Goal: Information Seeking & Learning: Learn about a topic

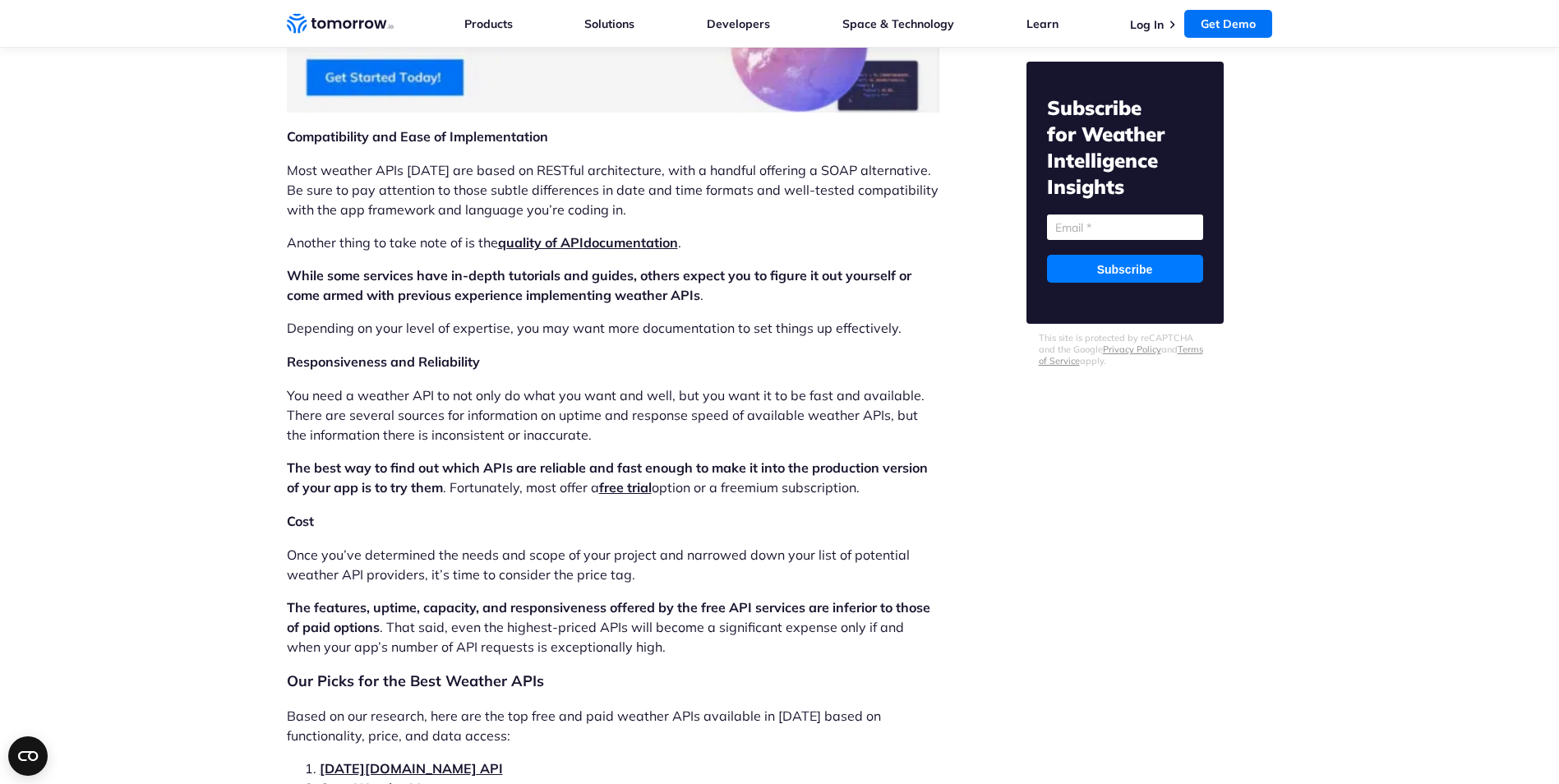
scroll to position [2958, 0]
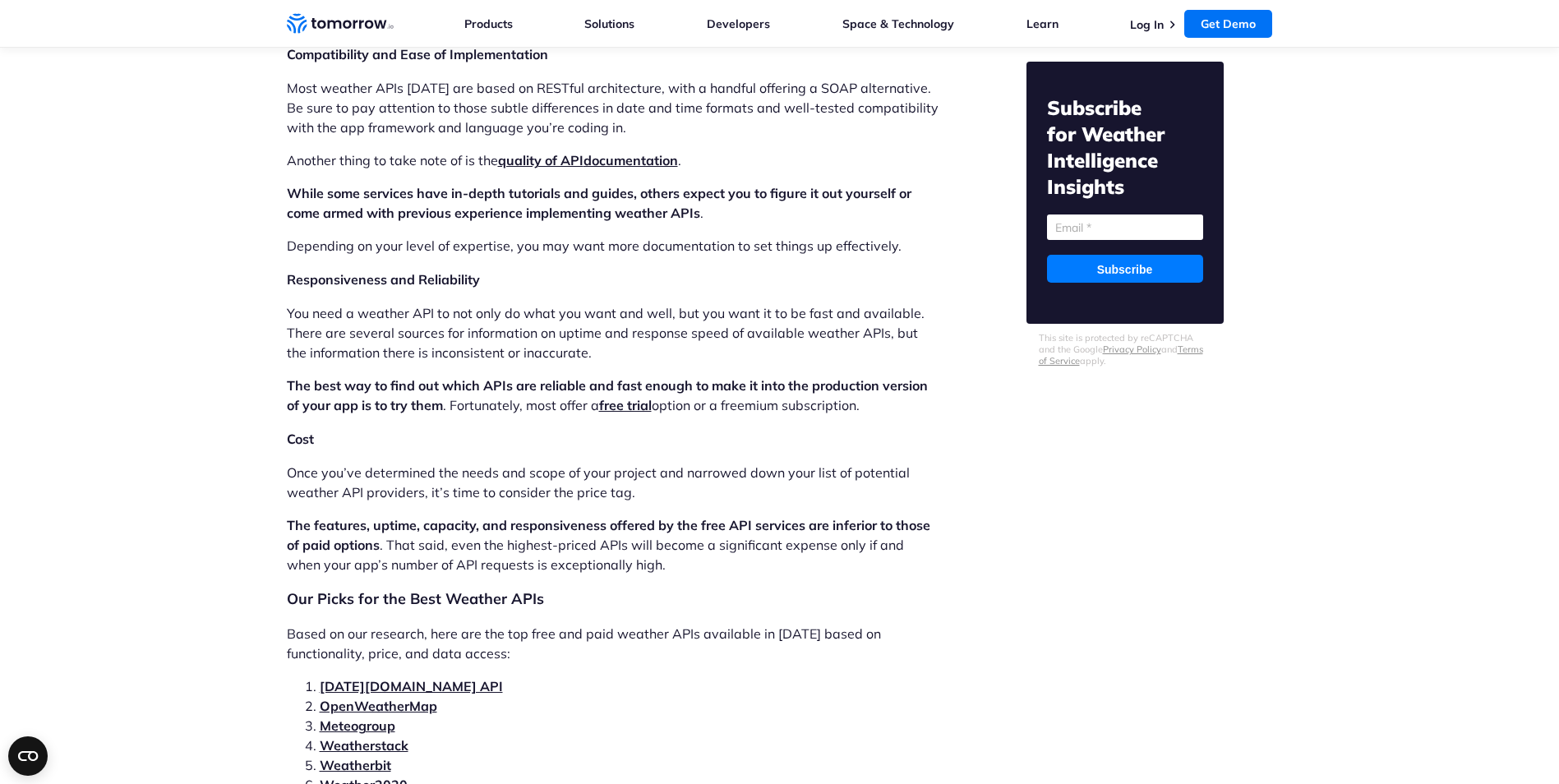
click at [392, 678] on link "Tomorrow.io API" at bounding box center [412, 685] width 184 height 16
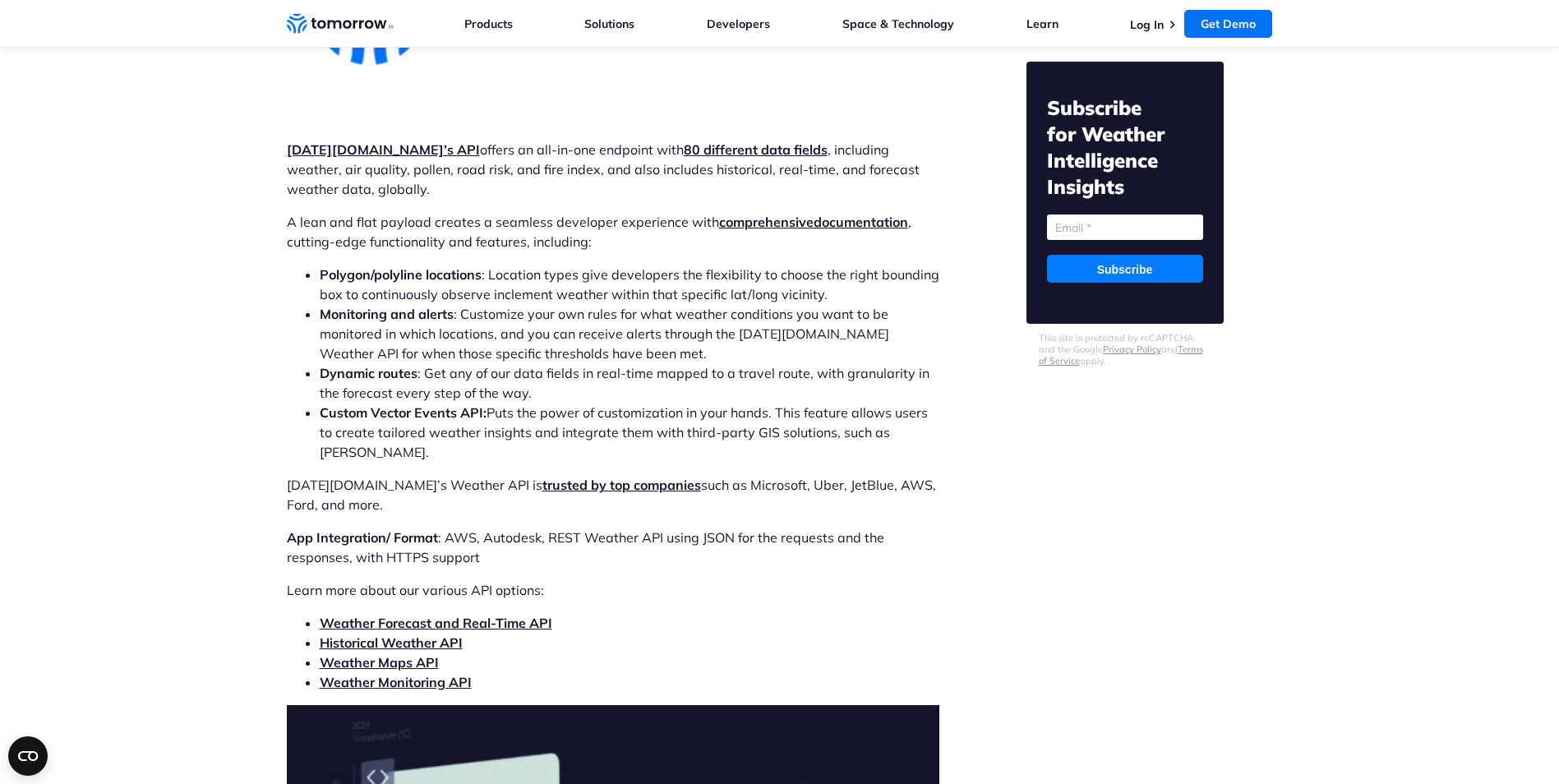
scroll to position [4705, 0]
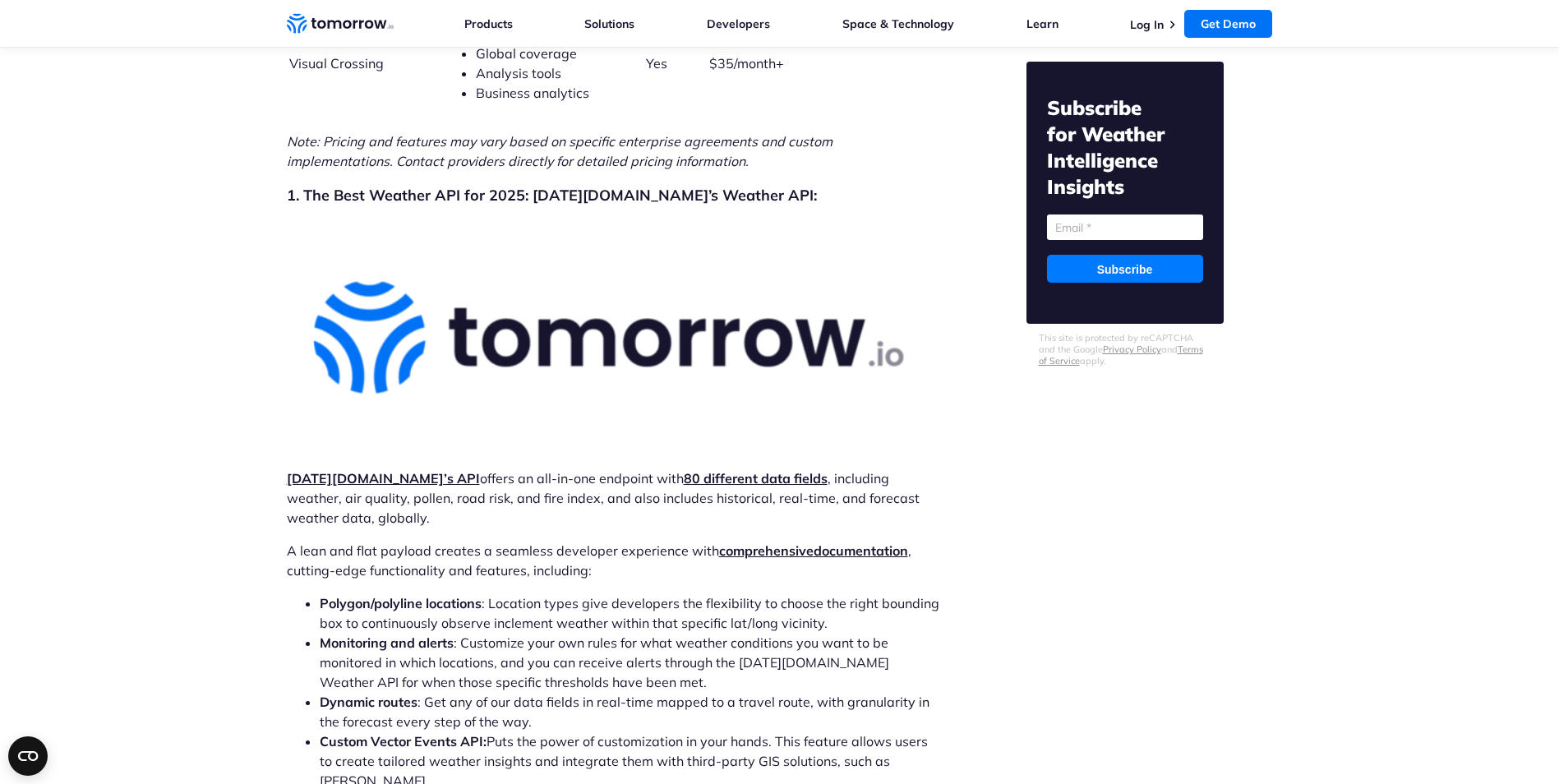
scroll to position [2958, 0]
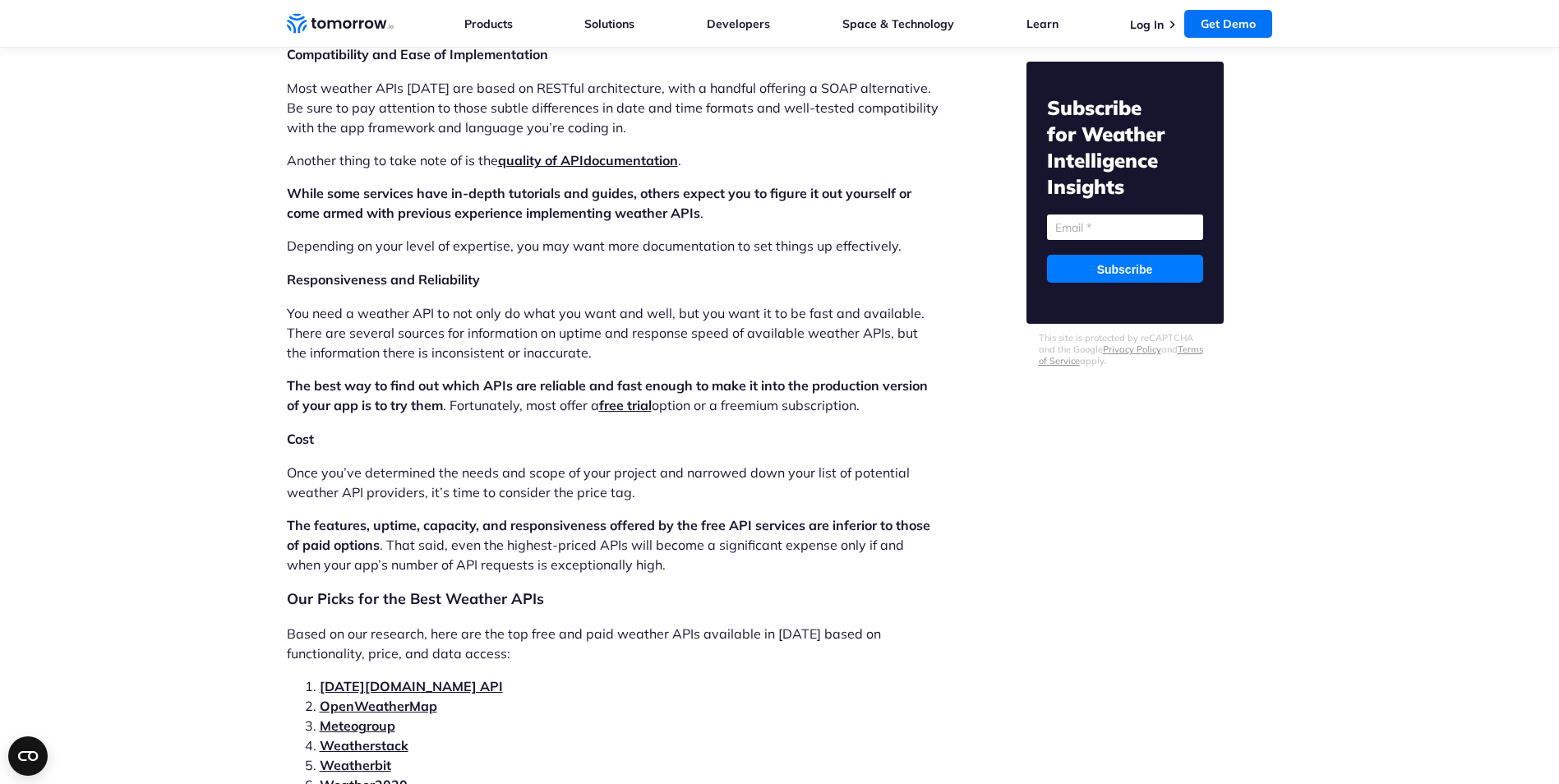
click at [365, 697] on link "OpenWeatherMap" at bounding box center [378, 705] width 117 height 16
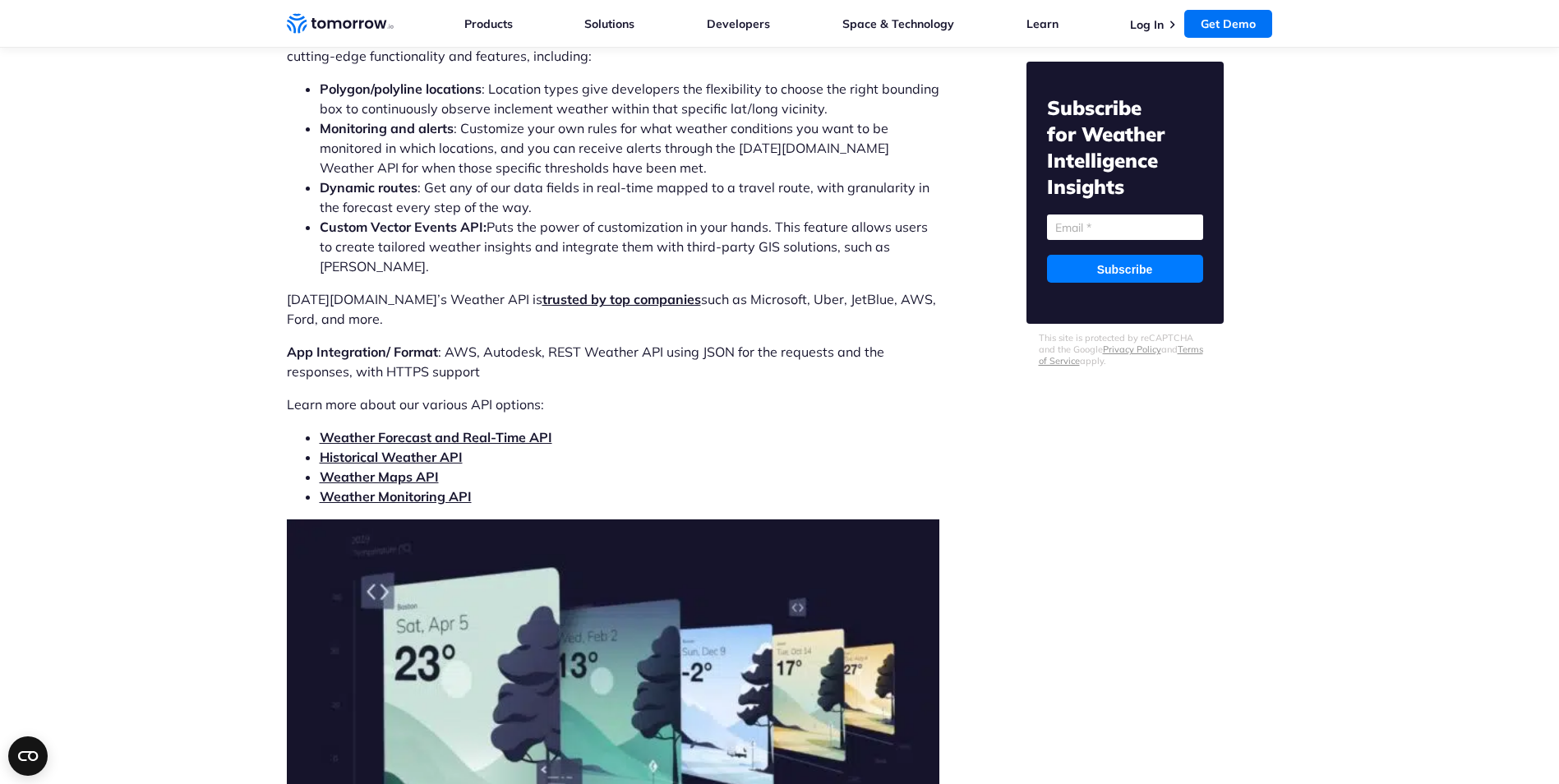
scroll to position [4890, 0]
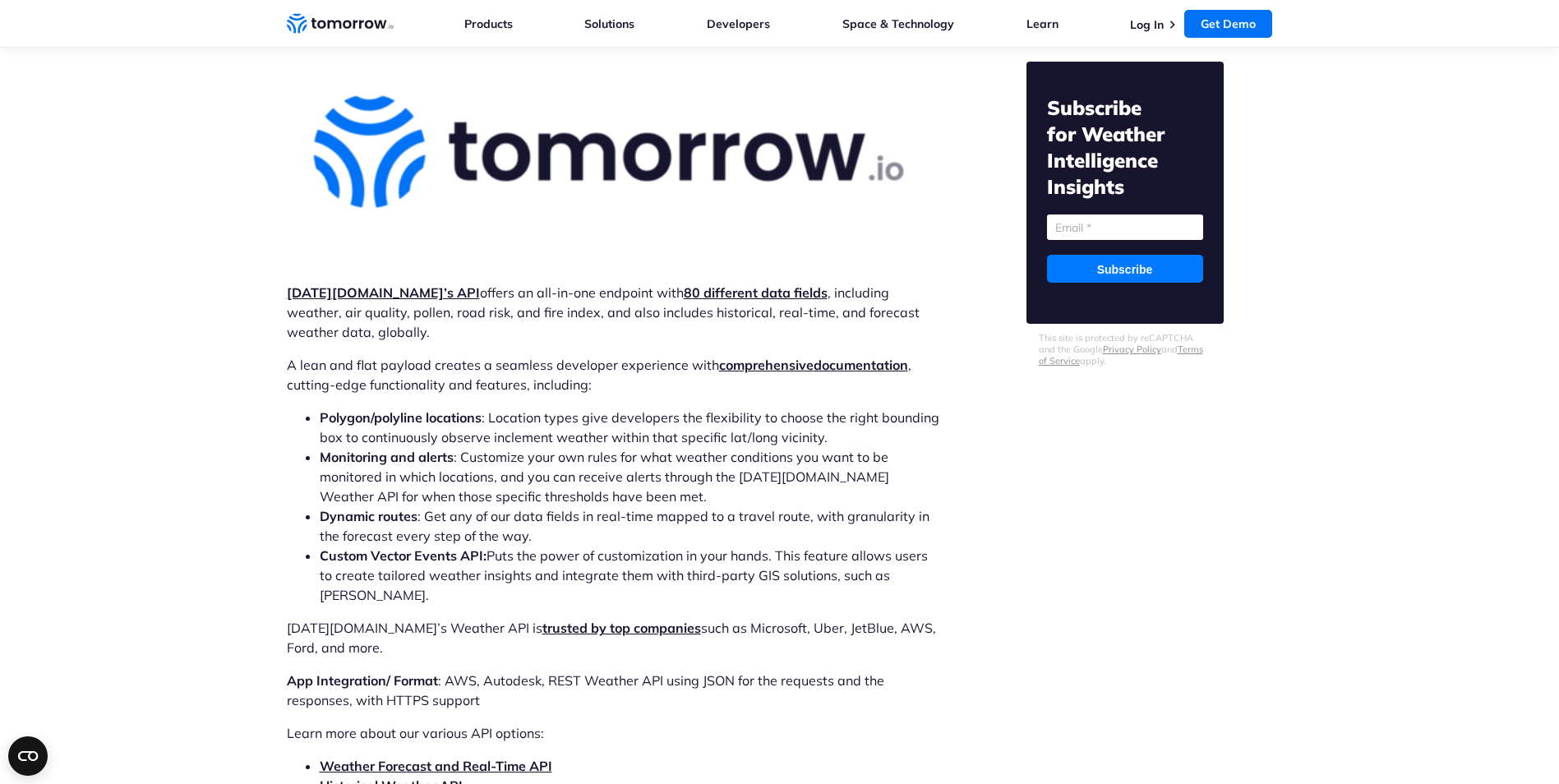
click at [371, 284] on strong "Tomorrow.io’s API" at bounding box center [383, 292] width 193 height 16
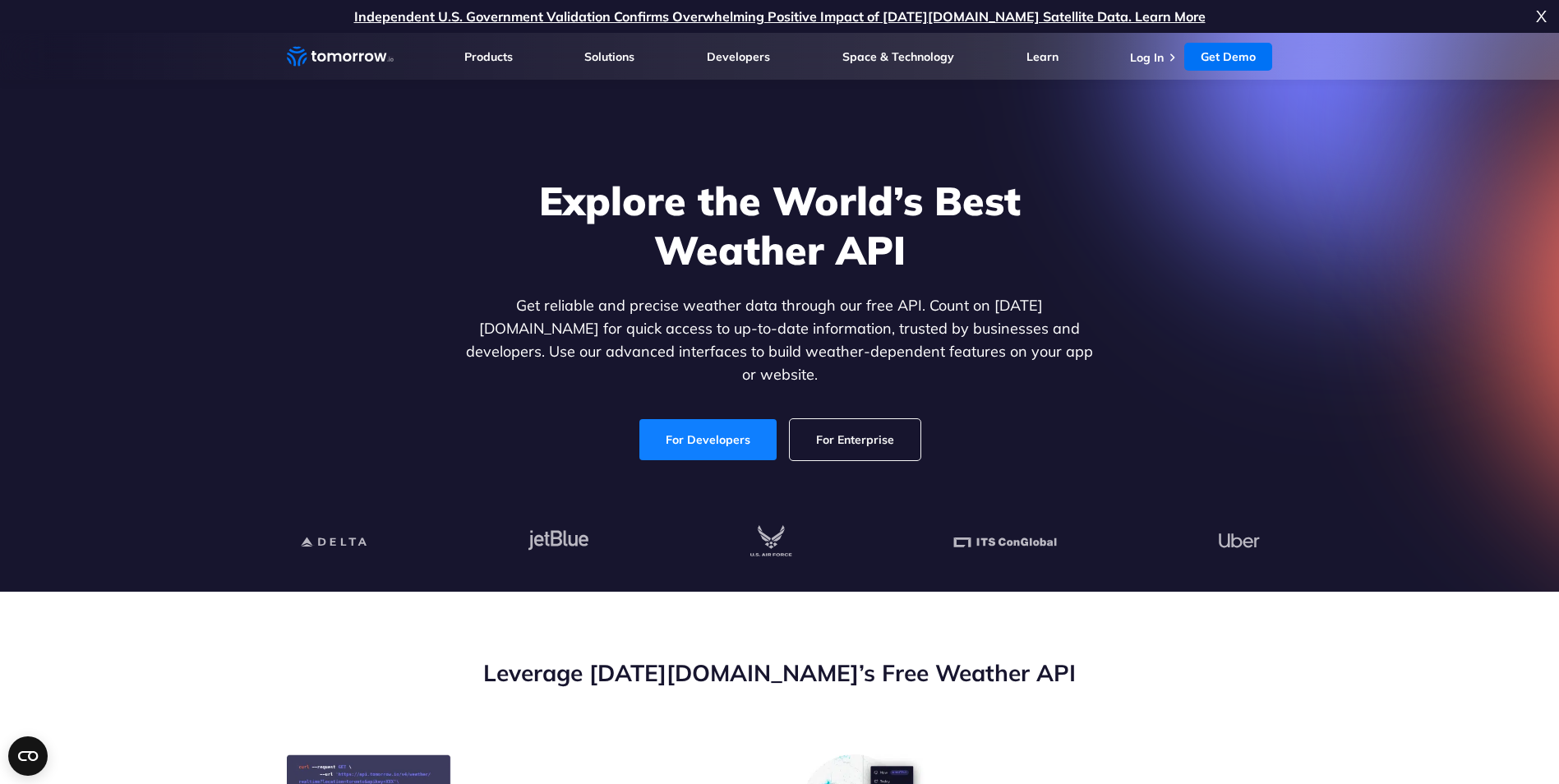
click at [706, 425] on link "For Developers" at bounding box center [708, 440] width 137 height 41
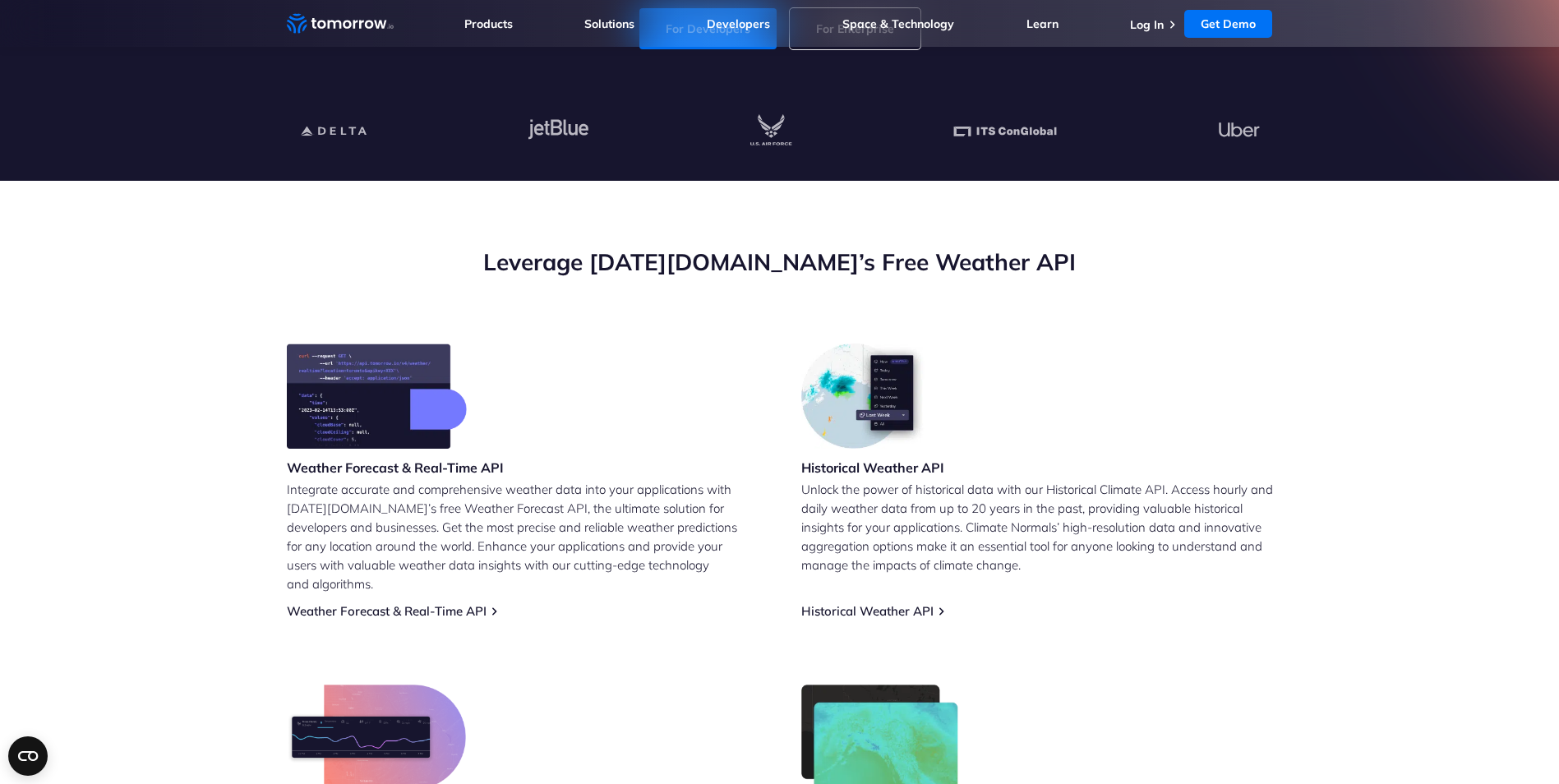
scroll to position [576, 0]
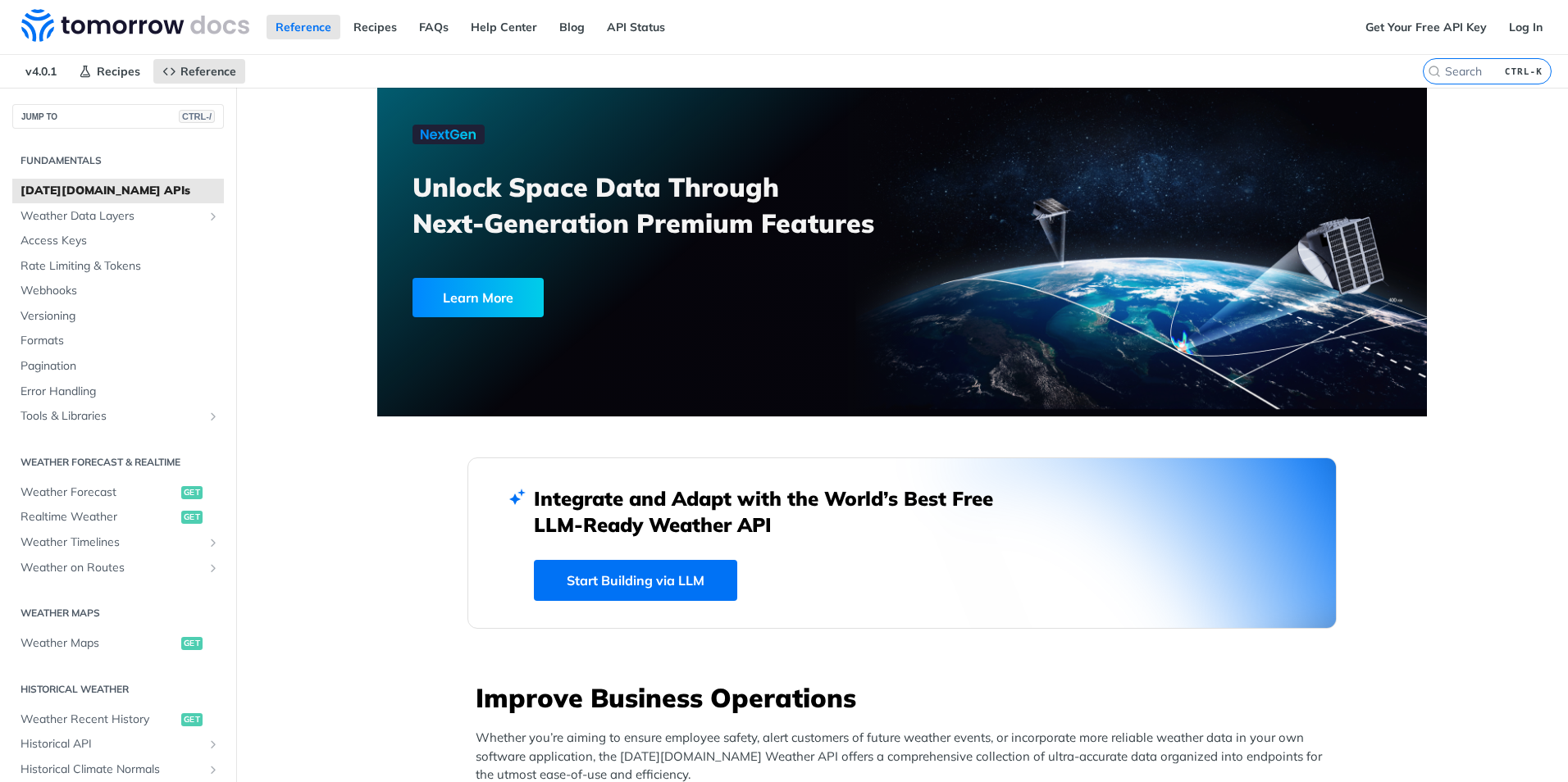
scroll to position [82, 0]
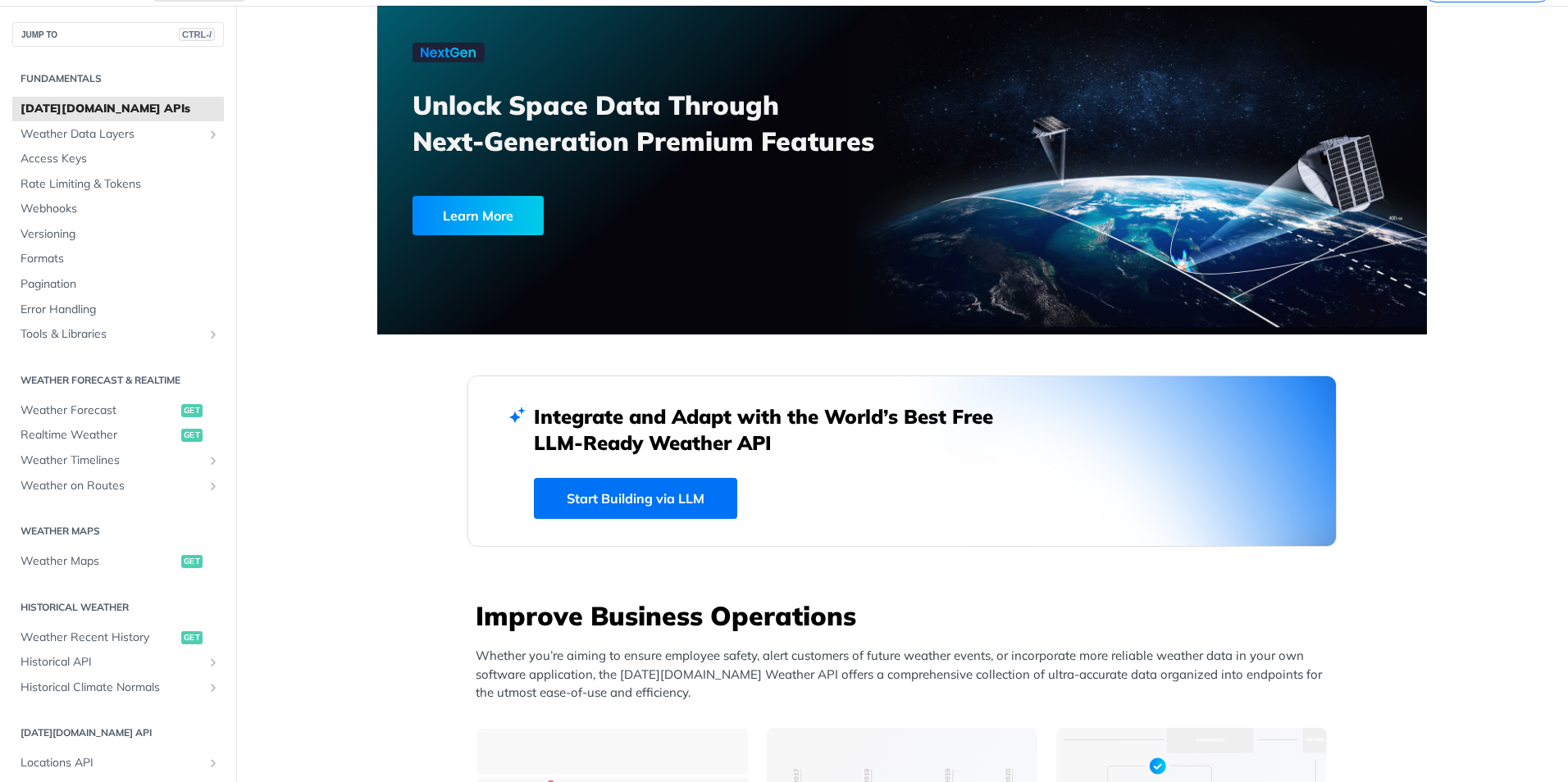
click at [696, 497] on link "Start Building via LLM" at bounding box center [636, 498] width 204 height 41
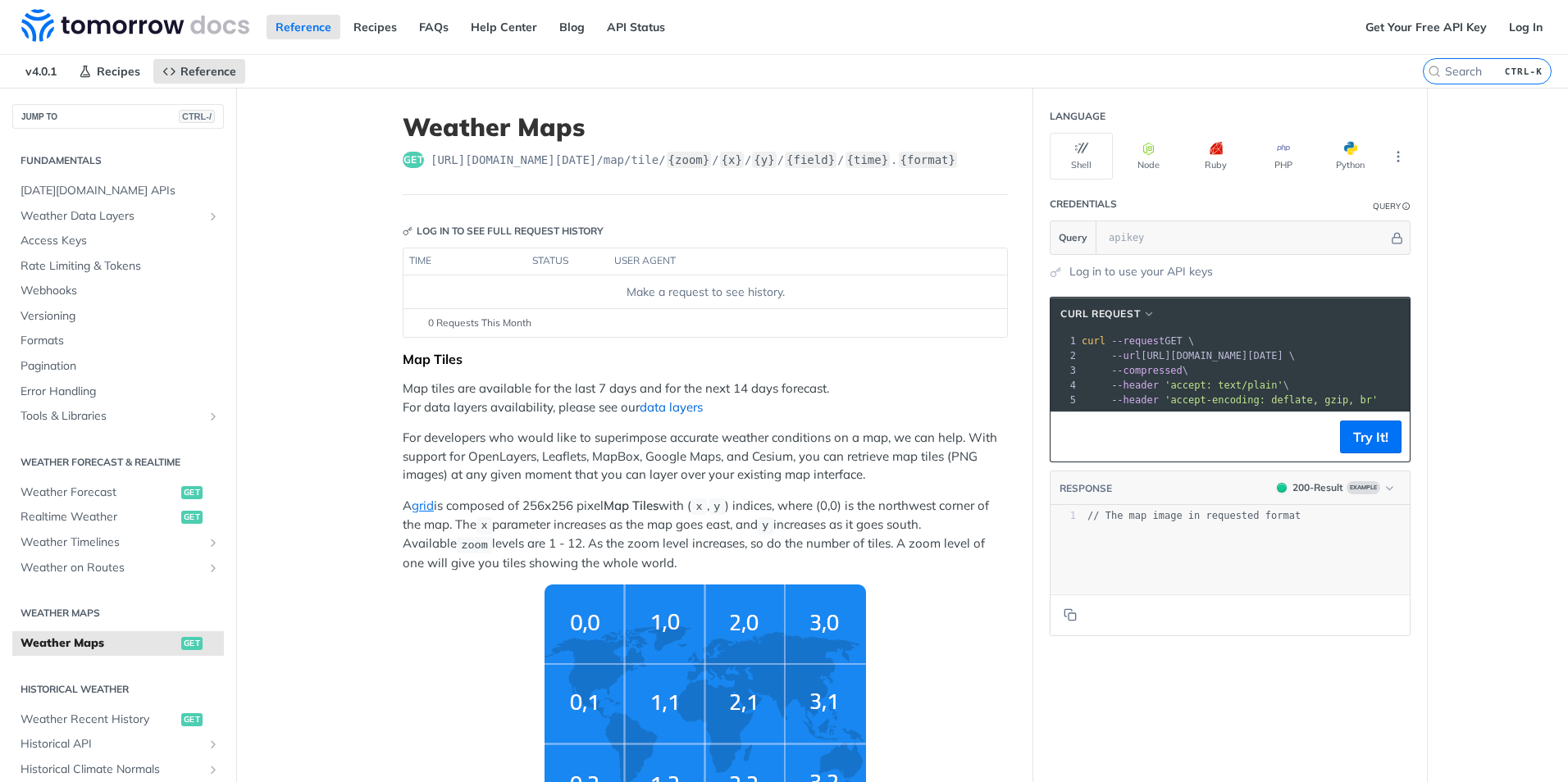
click at [671, 411] on link "data layers" at bounding box center [671, 407] width 63 height 15
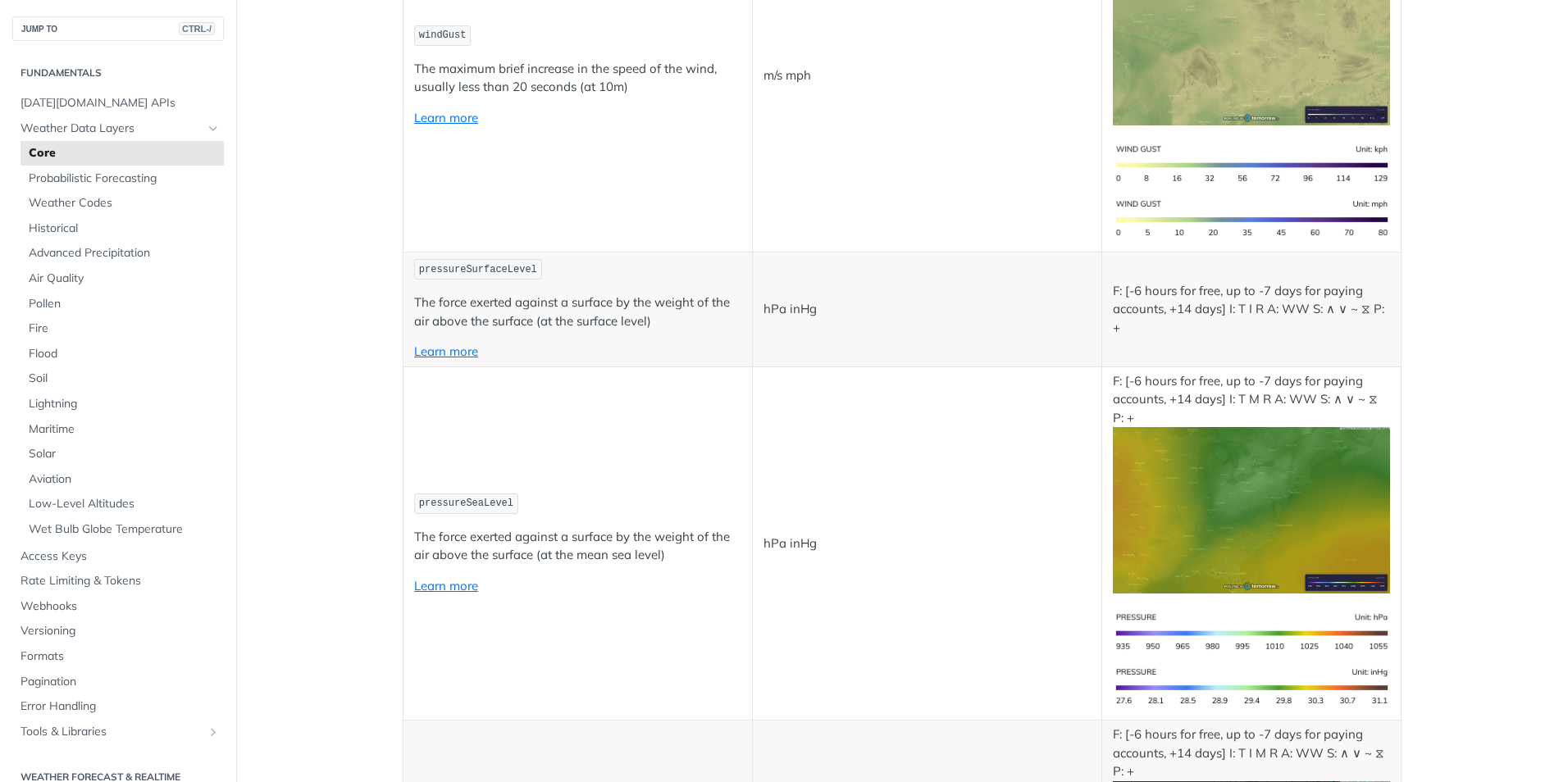
drag, startPoint x: 573, startPoint y: 475, endPoint x: 570, endPoint y: 465, distance: 10.4
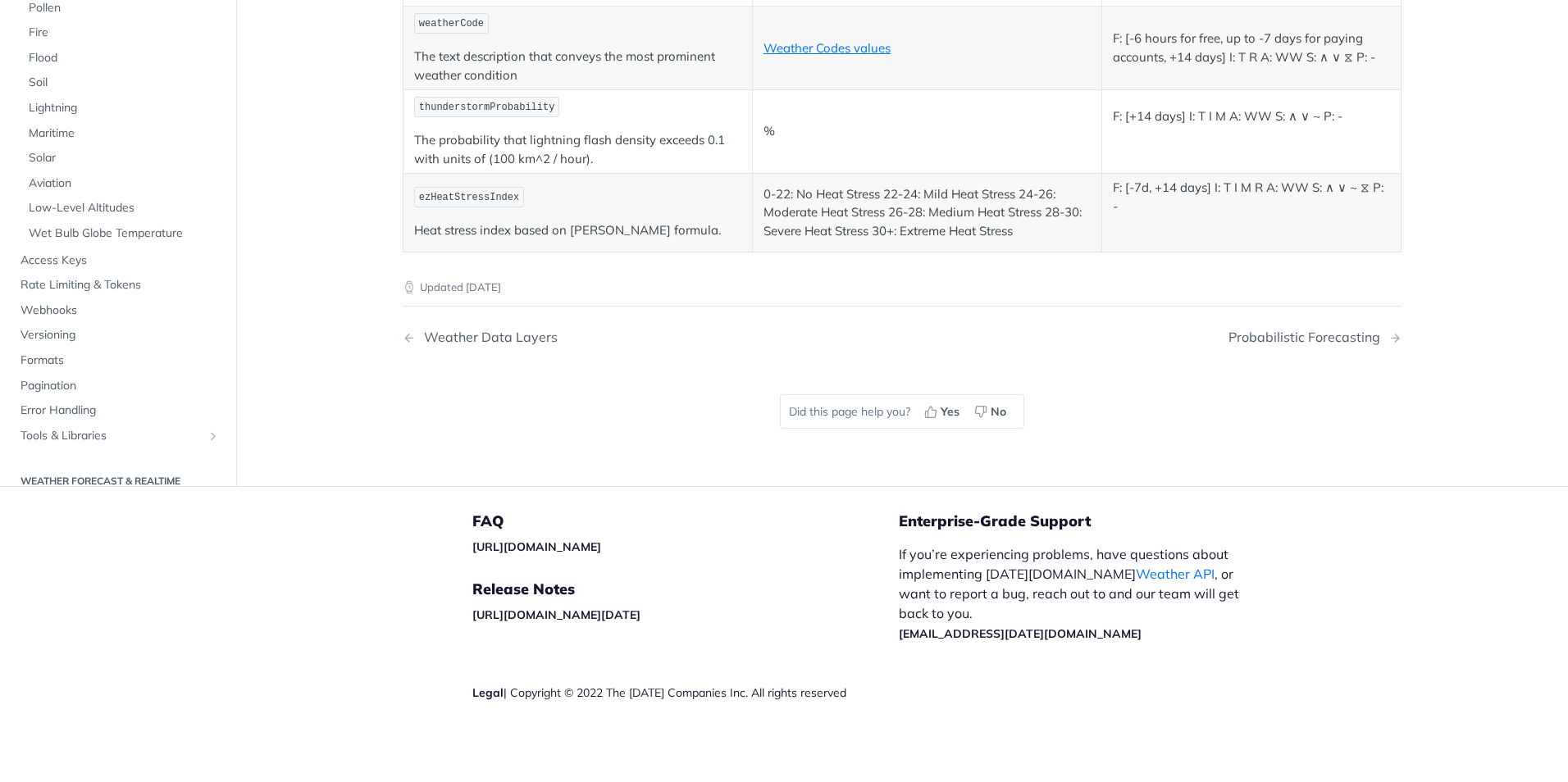
scroll to position [8595, 0]
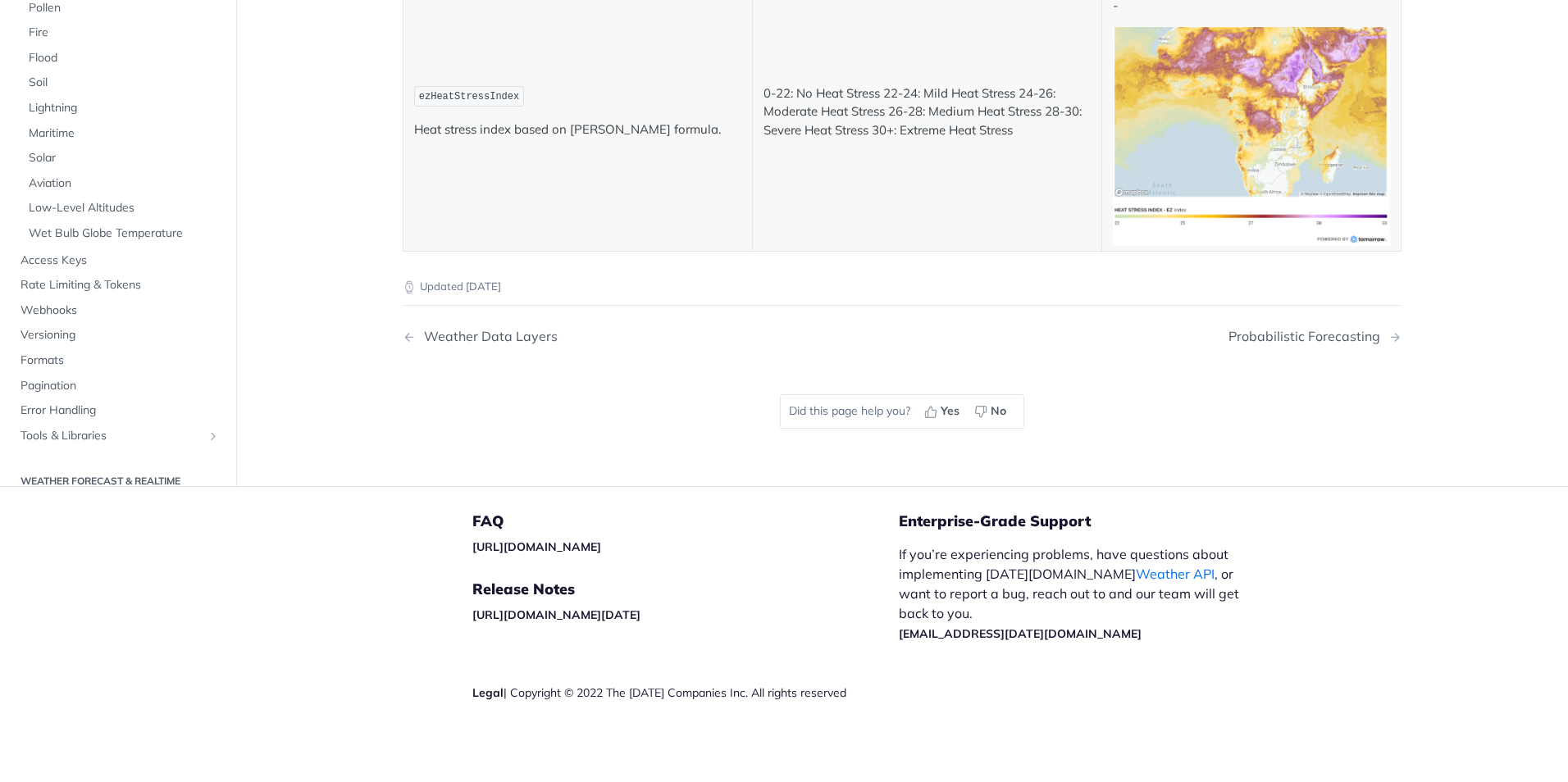
click at [1232, 246] on img "Expand image" at bounding box center [1251, 137] width 277 height 219
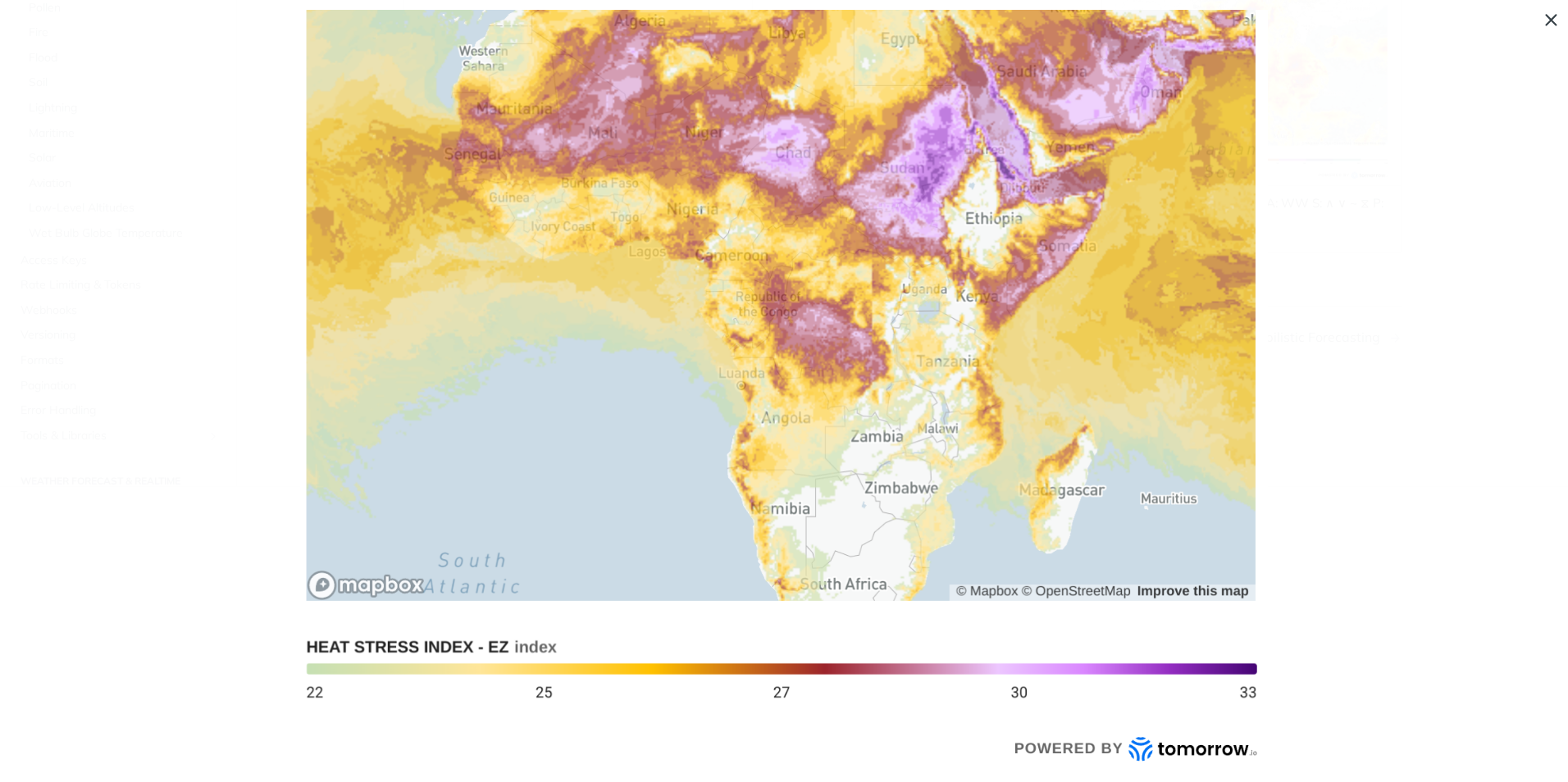
click at [916, 379] on img "Collapse image" at bounding box center [784, 391] width 967 height 762
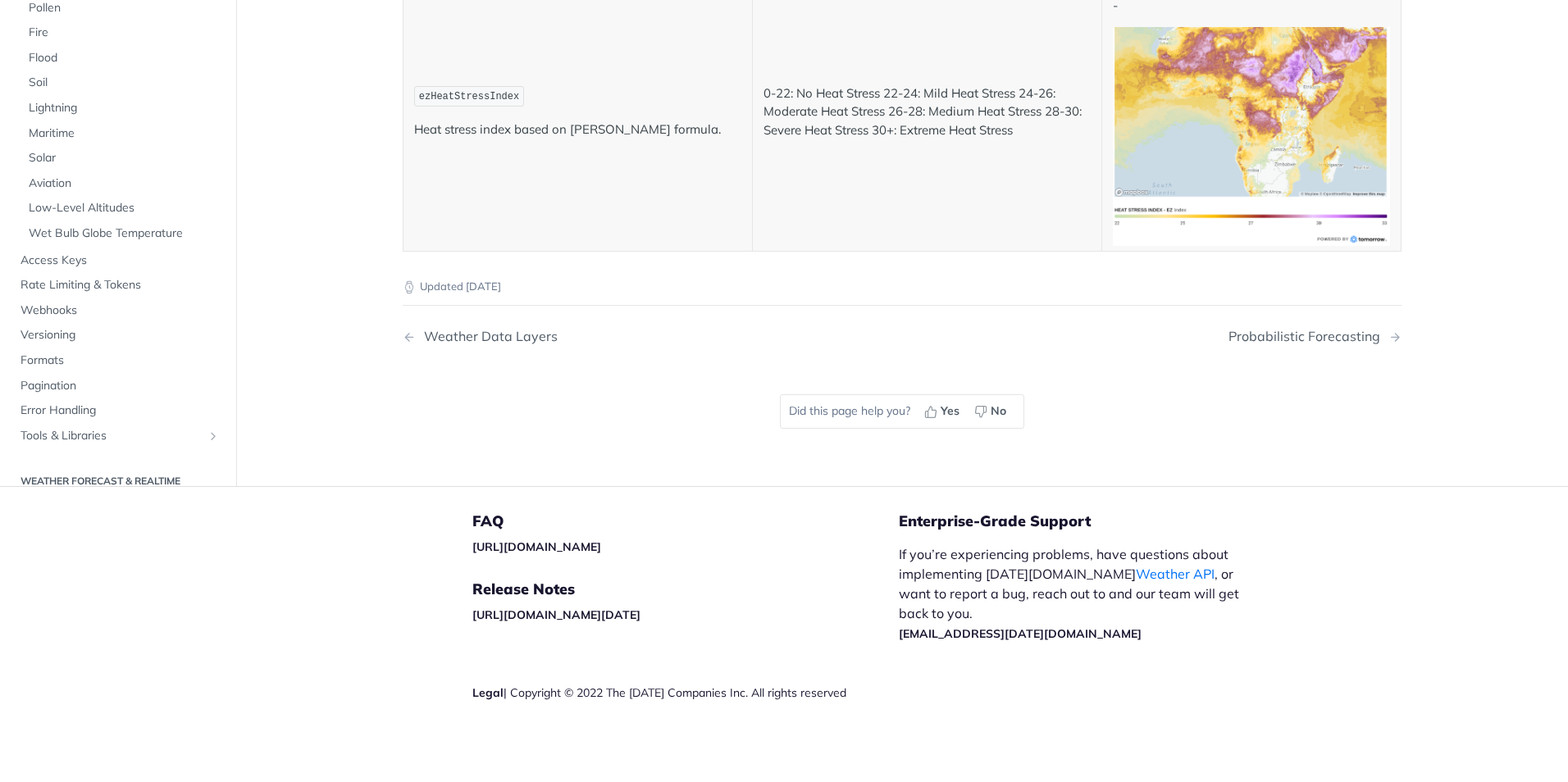
scroll to position [8267, 0]
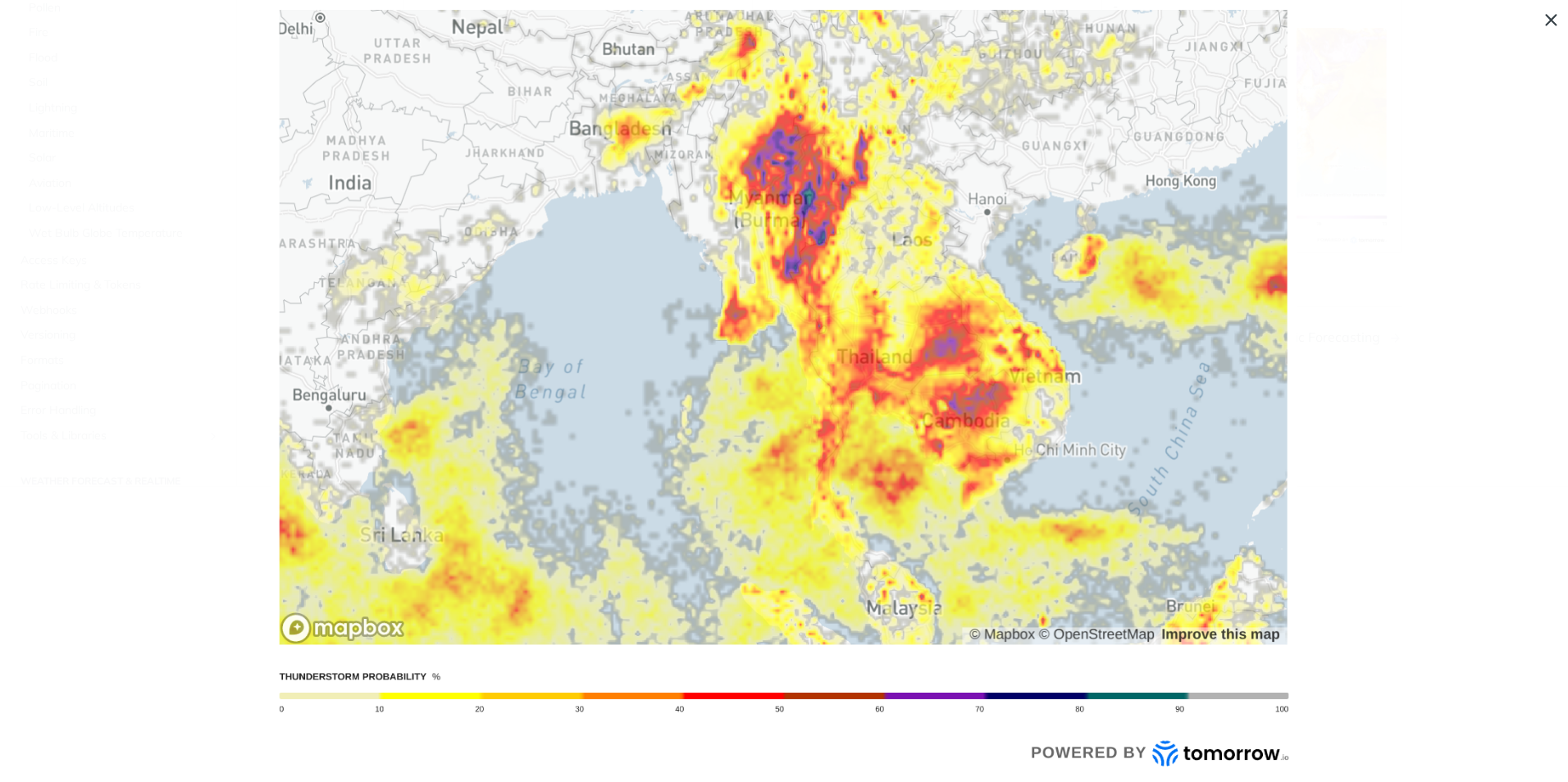
click at [974, 344] on img "Collapse image" at bounding box center [784, 391] width 1025 height 762
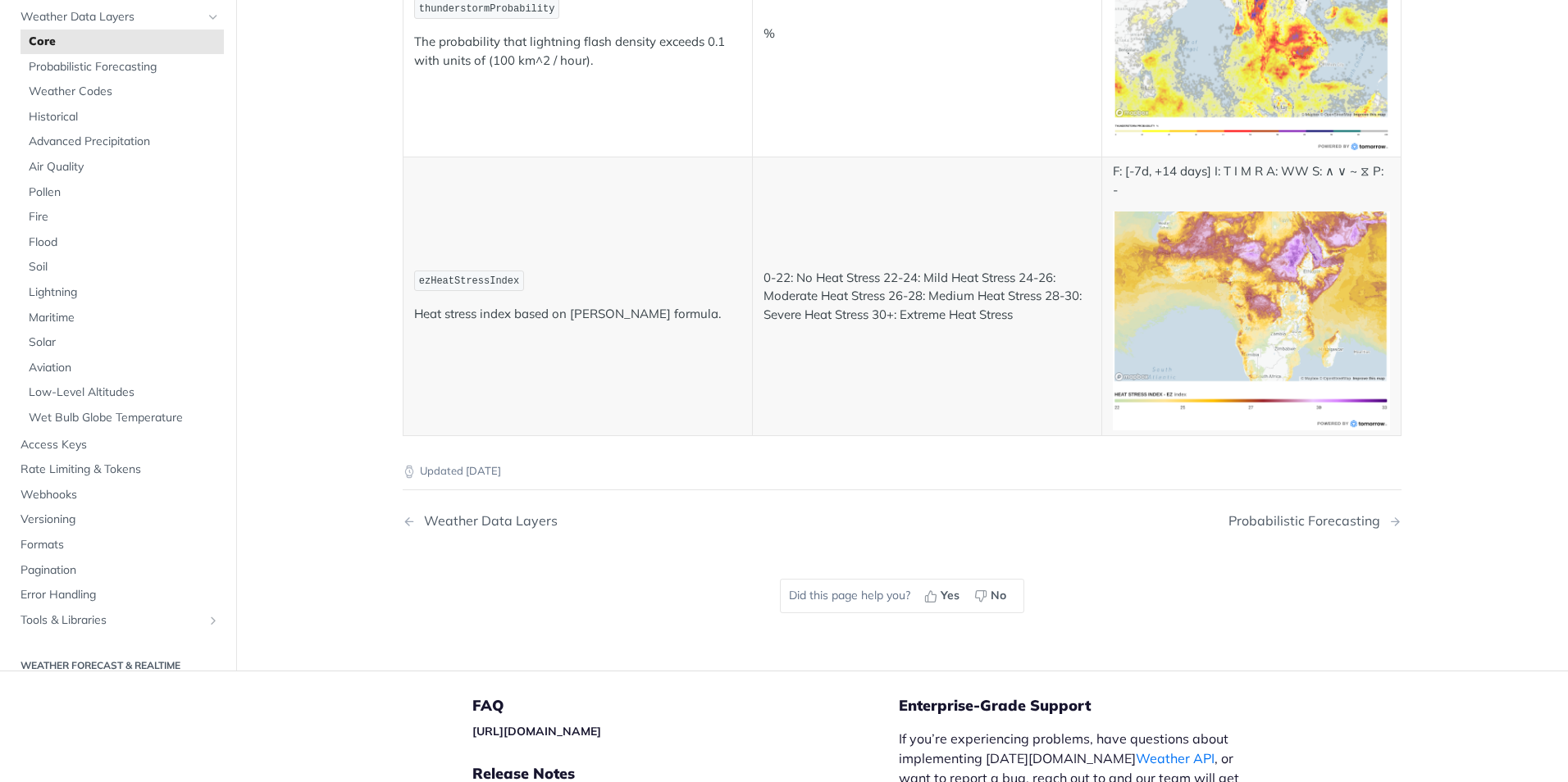
scroll to position [6464, 0]
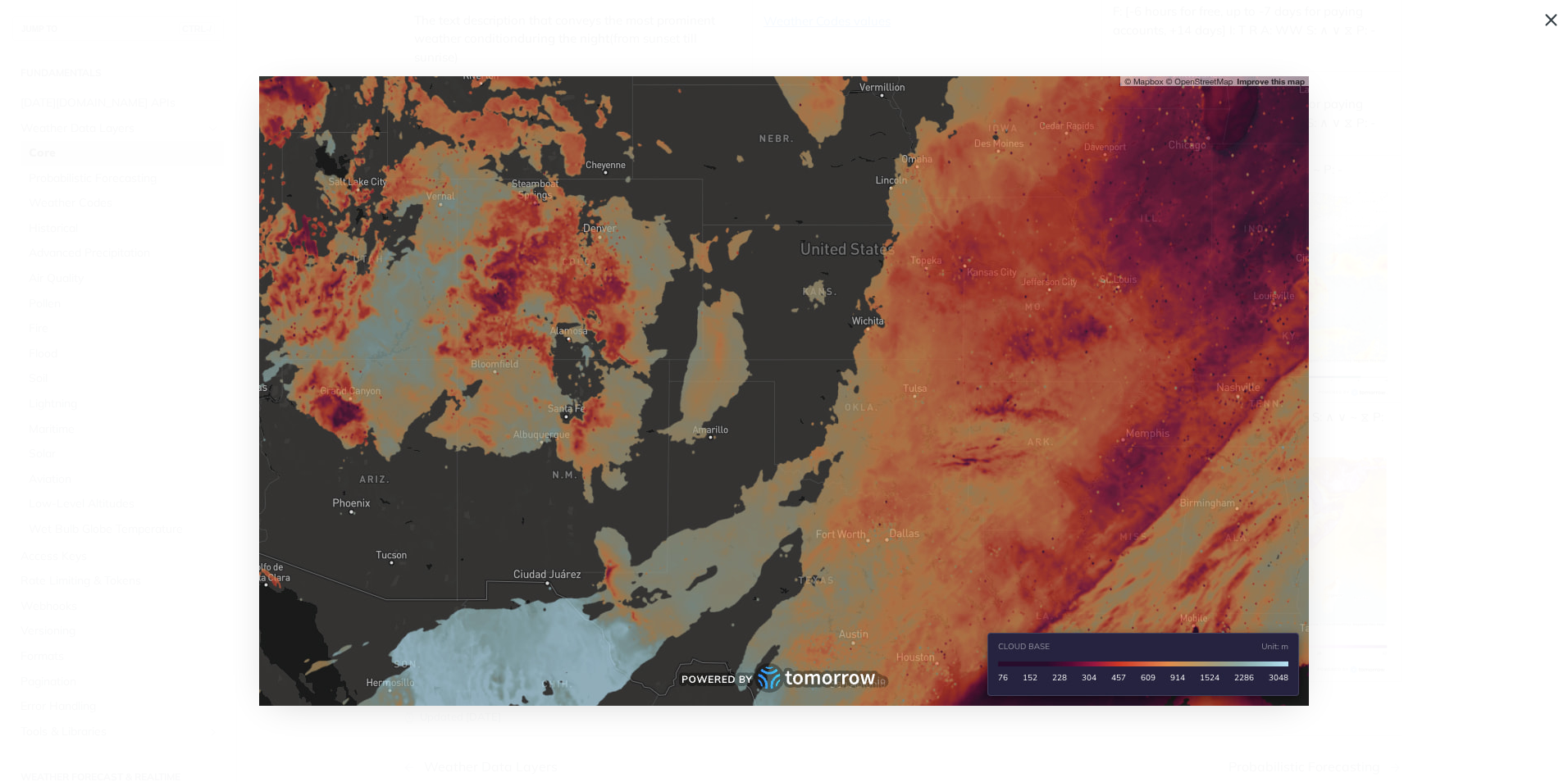
click at [875, 395] on img "Collapse image" at bounding box center [783, 391] width 1050 height 629
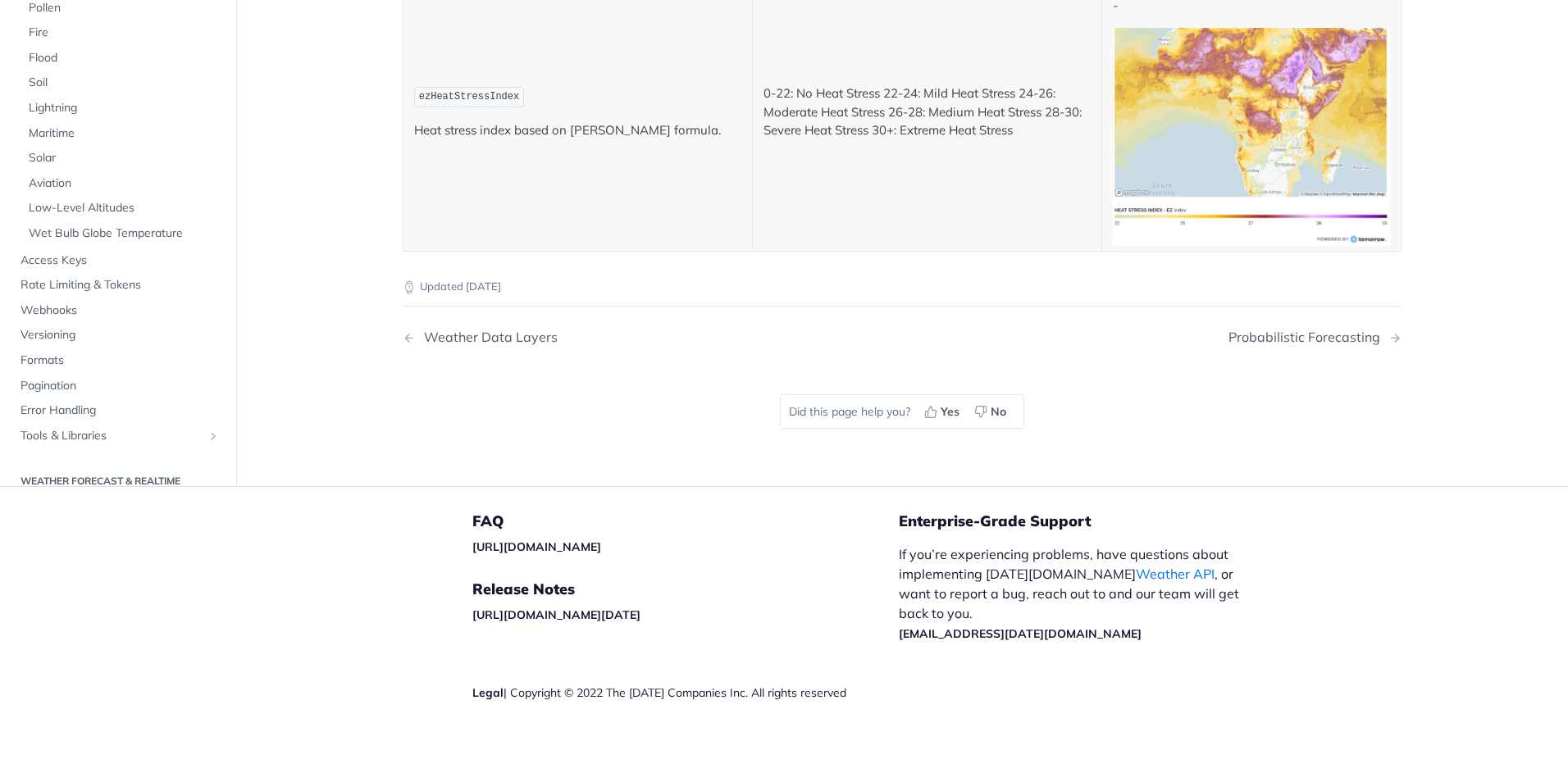
scroll to position [7372, 0]
click at [79, 192] on span "Aviation" at bounding box center [124, 183] width 191 height 16
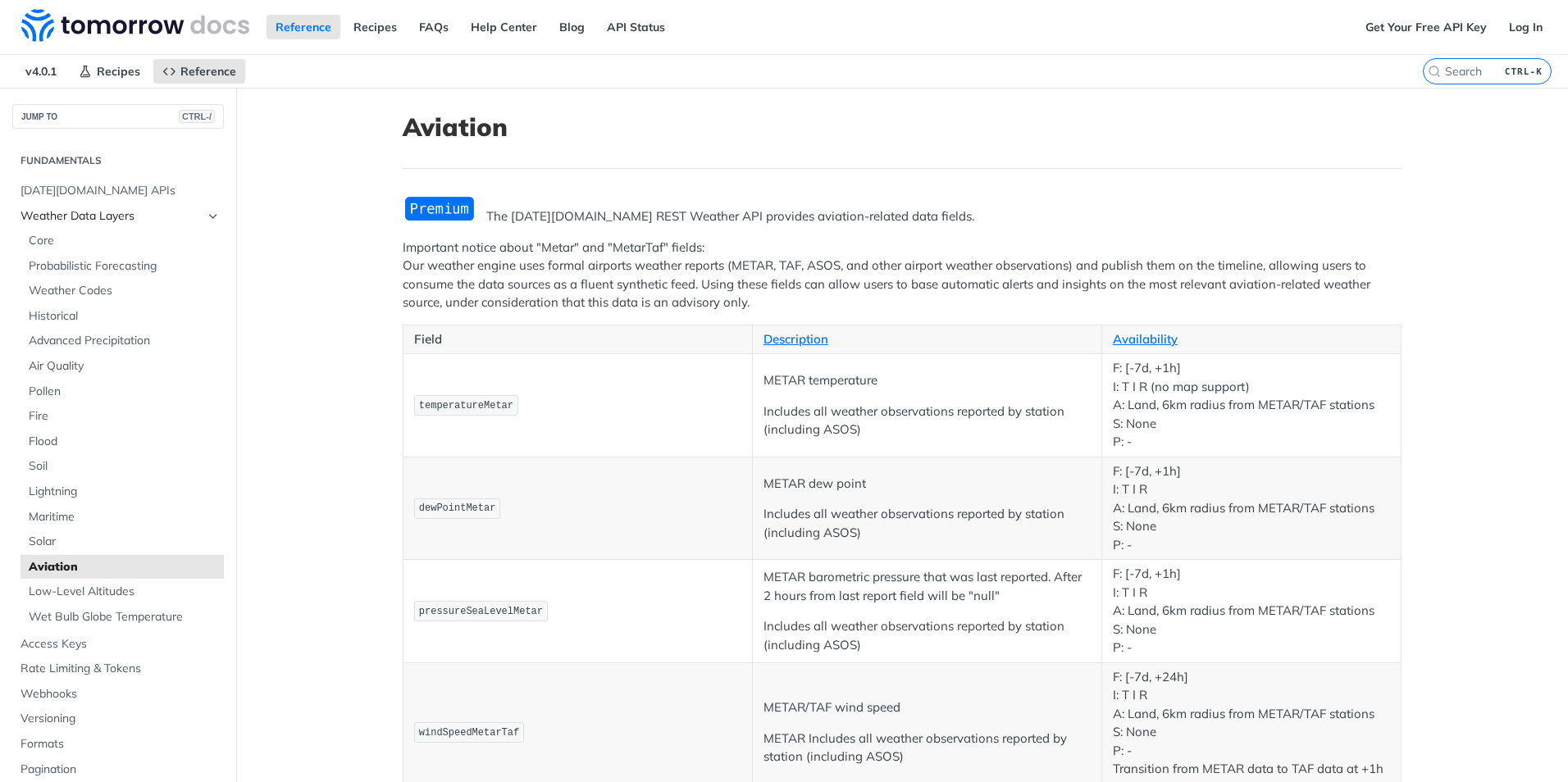
click at [117, 215] on span "Weather Data Layers" at bounding box center [111, 215] width 182 height 16
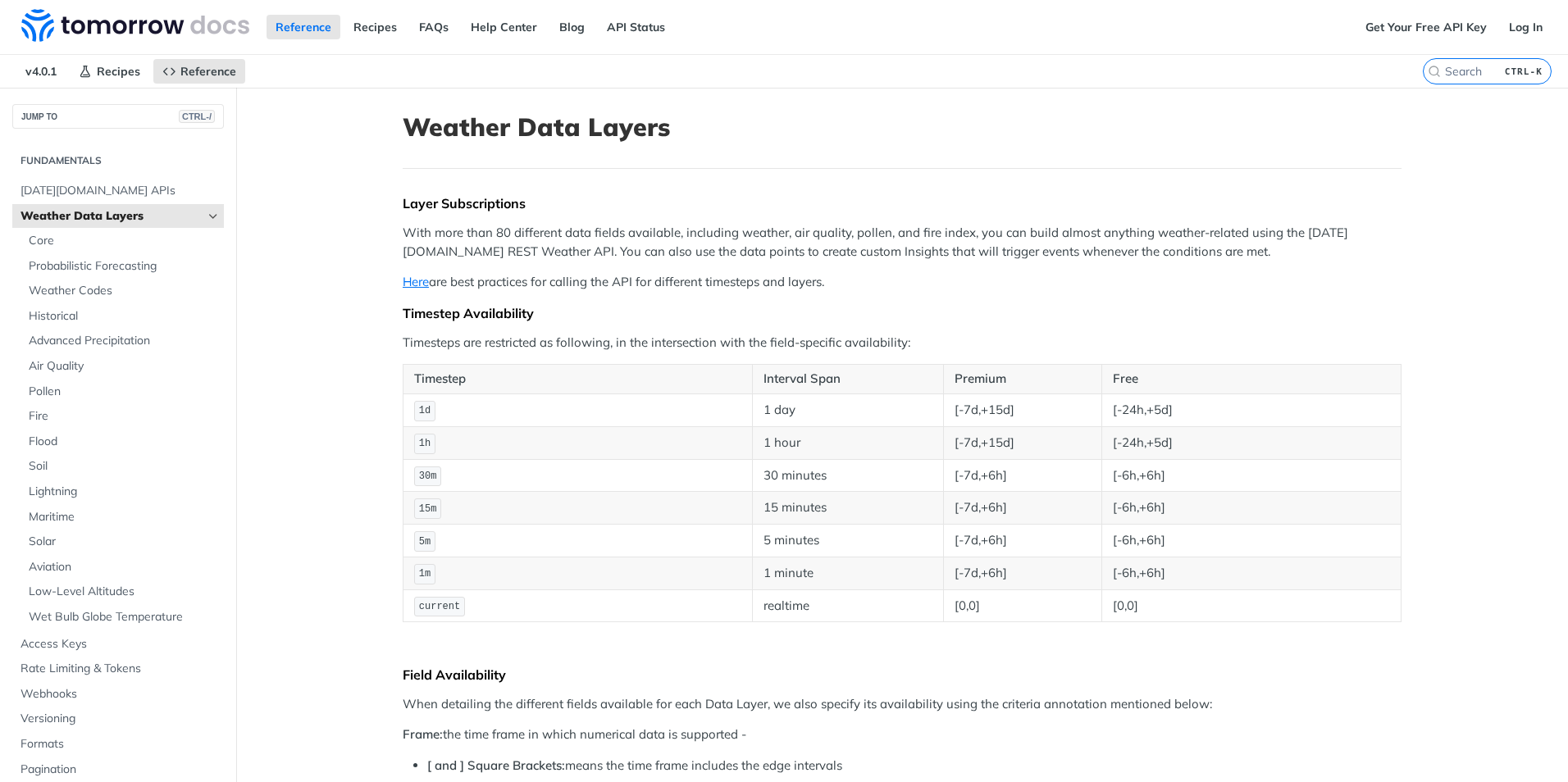
click at [181, 215] on span "Weather Data Layers" at bounding box center [111, 215] width 182 height 16
click at [59, 719] on span "Versioning" at bounding box center [120, 718] width 199 height 16
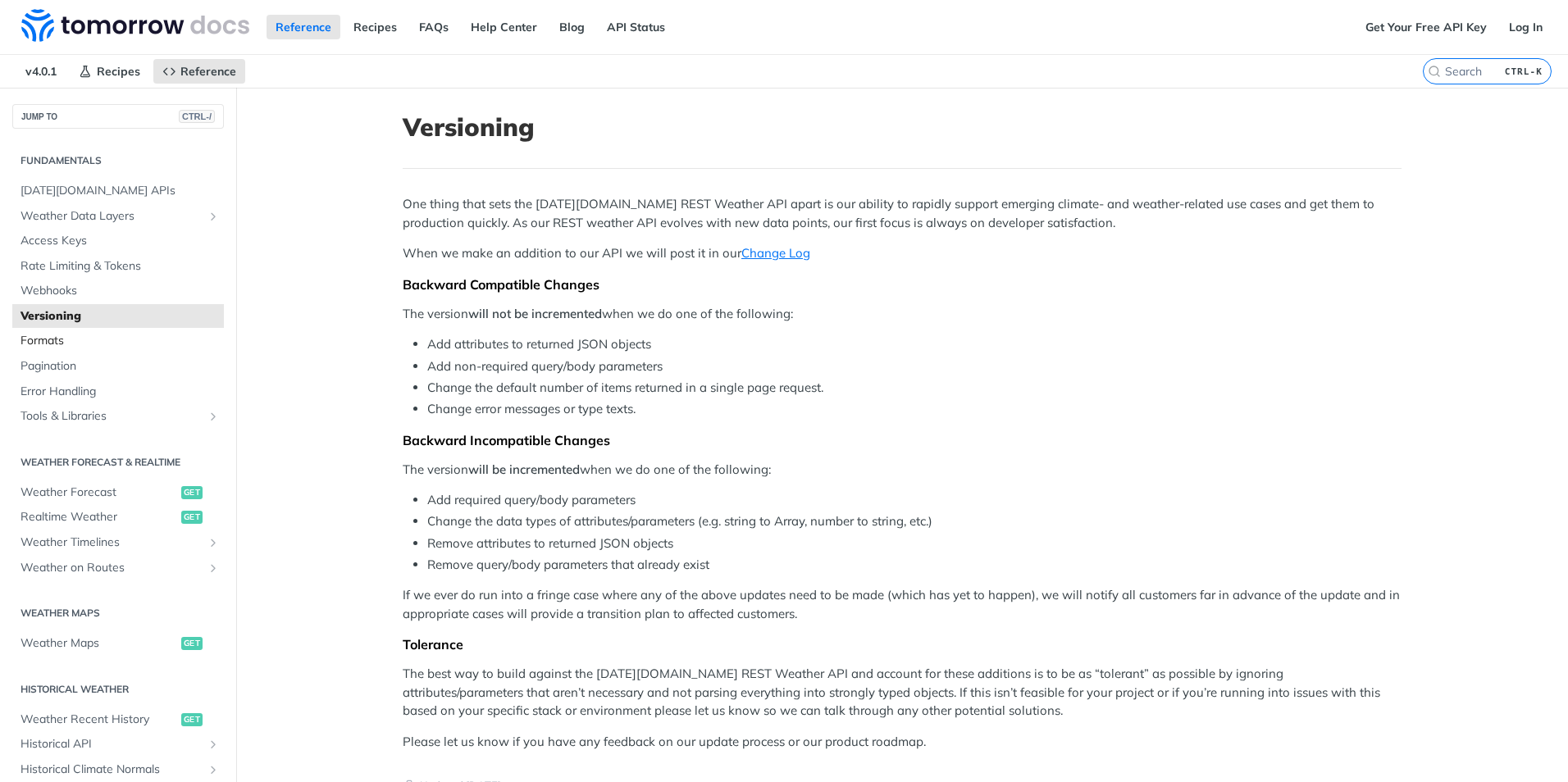
click at [50, 329] on link "Formats" at bounding box center [117, 341] width 211 height 25
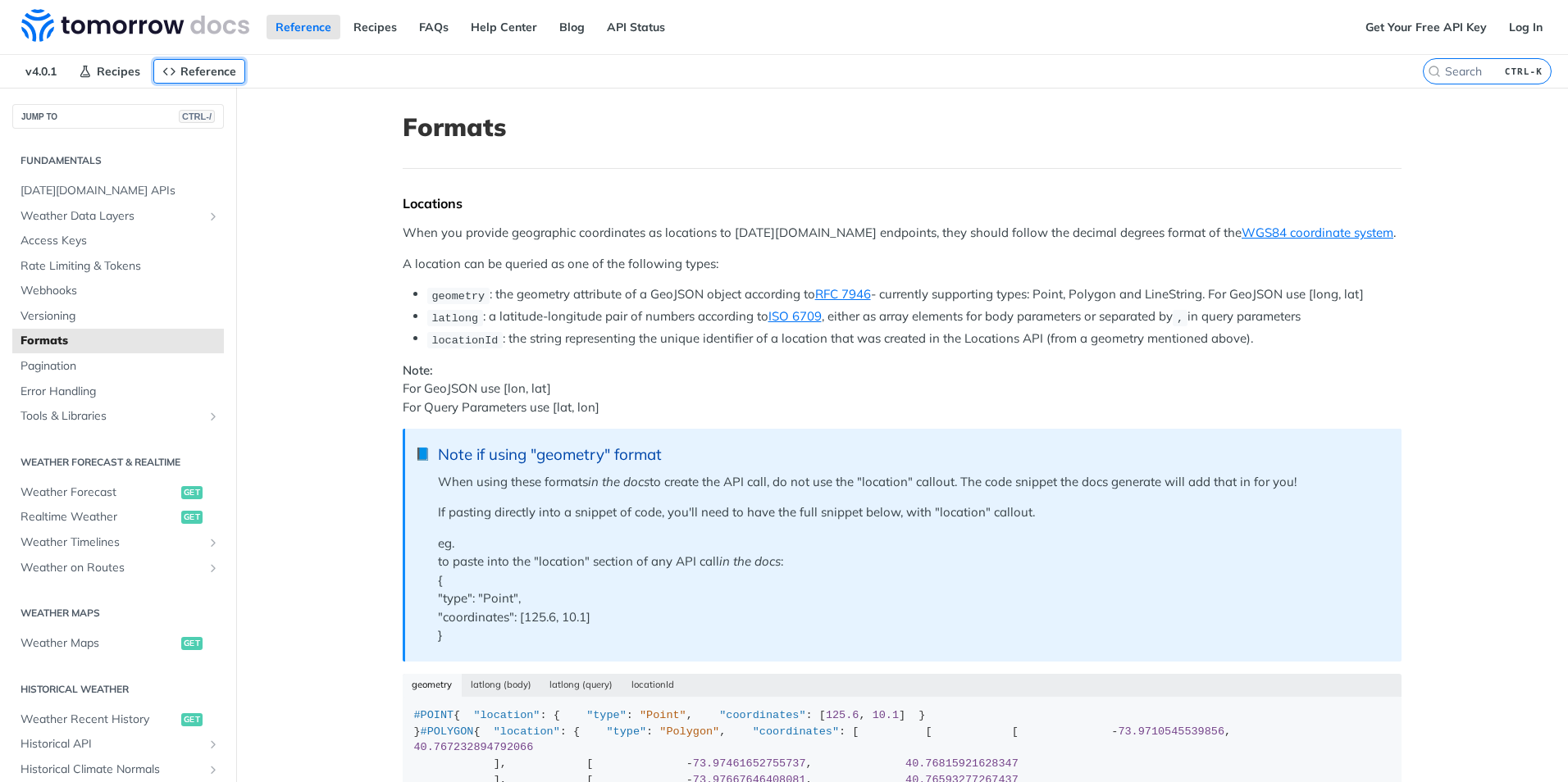
click at [197, 80] on link "Reference" at bounding box center [199, 71] width 92 height 25
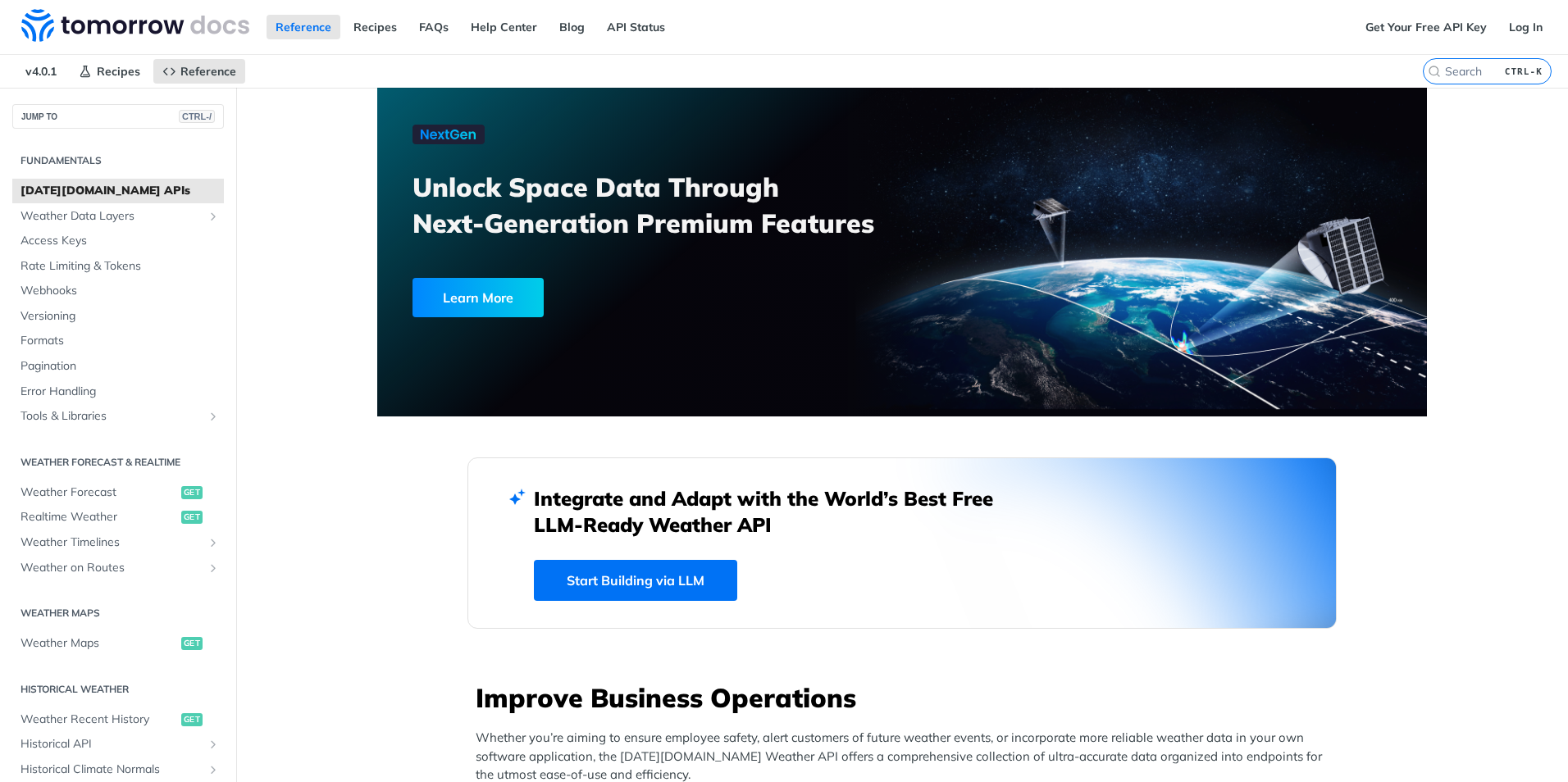
click at [636, 566] on link "Start Building via LLM" at bounding box center [636, 580] width 204 height 41
